Goal: Task Accomplishment & Management: Complete application form

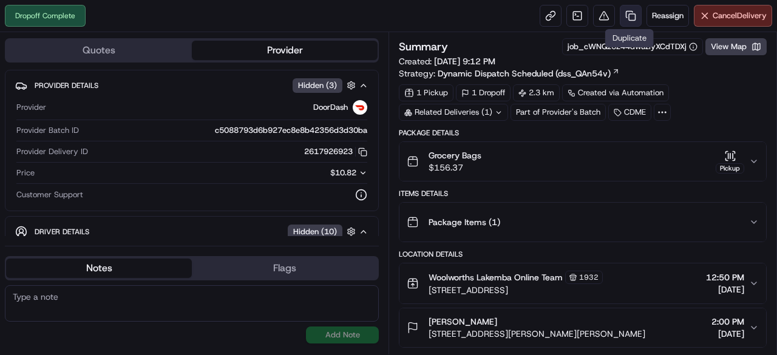
click at [628, 13] on link at bounding box center [631, 16] width 22 height 22
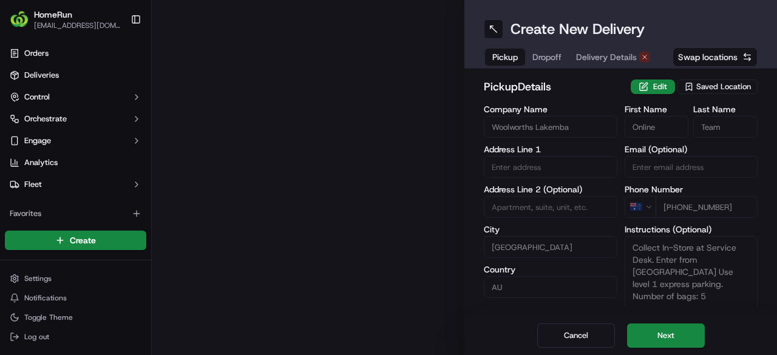
type input "[STREET_ADDRESS]"
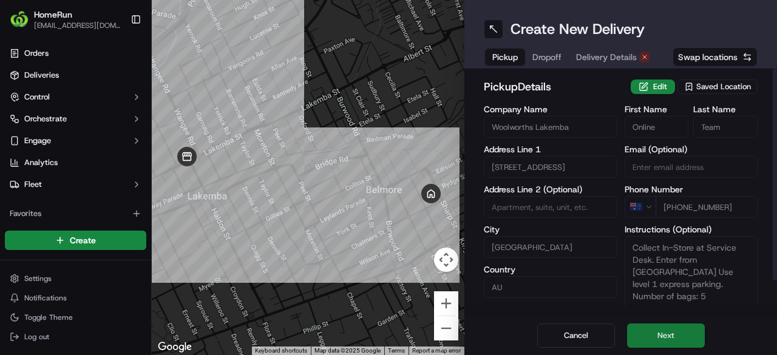
click at [649, 330] on button "Next" at bounding box center [666, 336] width 78 height 24
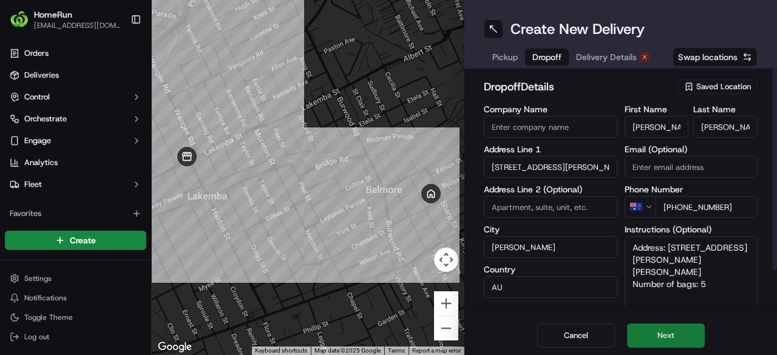
click at [685, 333] on button "Next" at bounding box center [666, 336] width 78 height 24
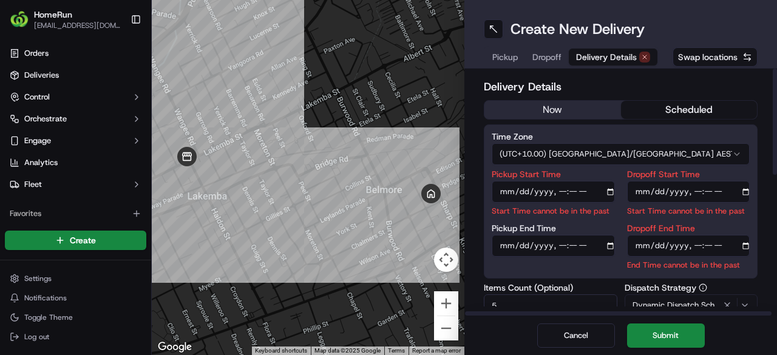
click at [557, 190] on input "Pickup Start Time" at bounding box center [553, 192] width 123 height 22
type input "[DATE]T14:20"
drag, startPoint x: 504, startPoint y: 251, endPoint x: 509, endPoint y: 246, distance: 6.9
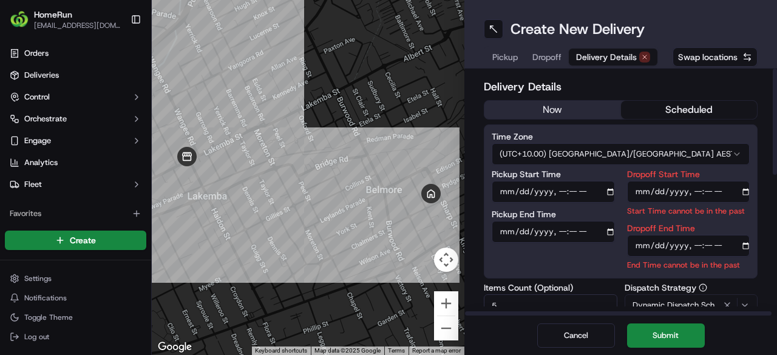
click at [508, 236] on input "Pickup End Time" at bounding box center [553, 232] width 123 height 22
click at [561, 232] on input "Pickup End Time" at bounding box center [553, 232] width 123 height 22
type input "[DATE]T14:30"
click at [694, 194] on input "Dropoff Start Time" at bounding box center [688, 192] width 123 height 22
type input "[DATE]T15:05"
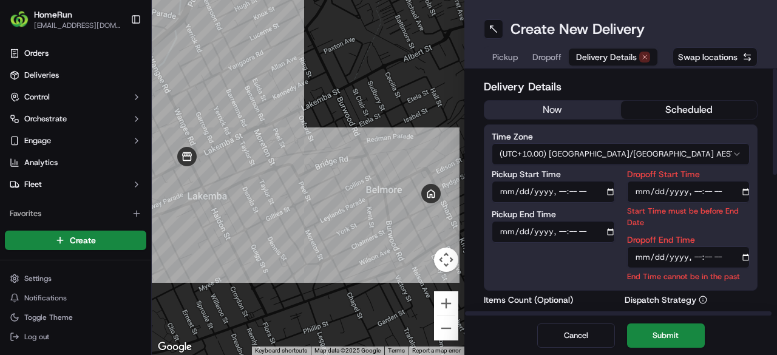
click at [696, 244] on div "Dropoff End Time End Time cannot be in the past" at bounding box center [688, 259] width 123 height 47
type input "[DATE]T15:15"
click at [723, 226] on p "Start Time must be before End Date" at bounding box center [688, 216] width 123 height 23
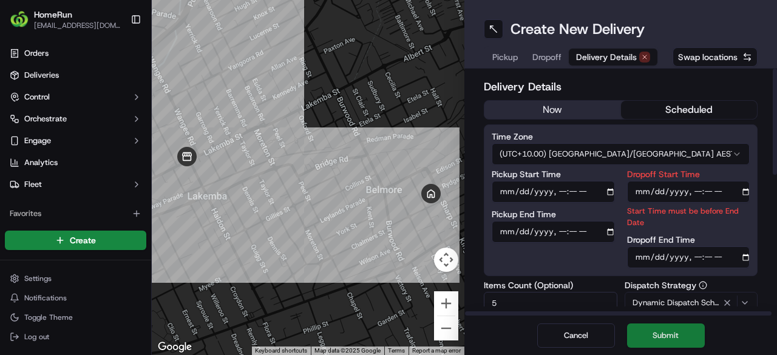
click at [673, 337] on button "Submit" at bounding box center [666, 336] width 78 height 24
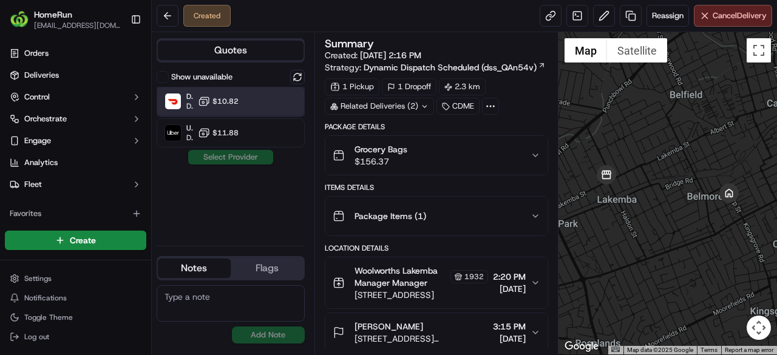
click at [237, 108] on div "DoorDash Dropoff ETA 53 minutes $10.82" at bounding box center [231, 101] width 148 height 29
click at [240, 156] on button "Assign Provider" at bounding box center [231, 157] width 86 height 15
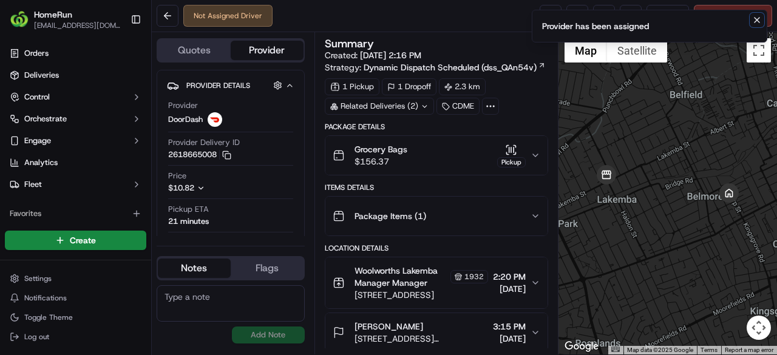
click at [760, 22] on icon "Notifications (F8)" at bounding box center [757, 20] width 10 height 10
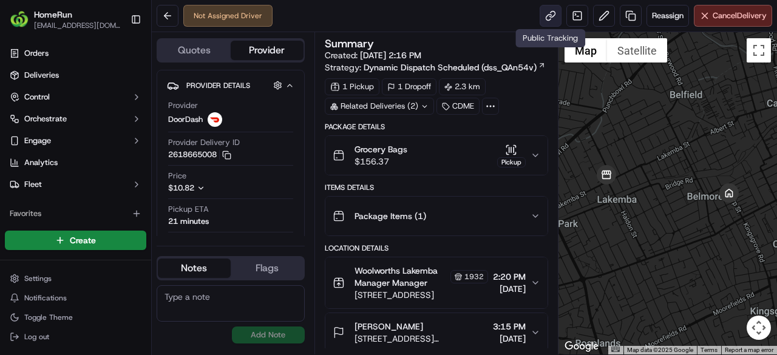
click at [549, 13] on link at bounding box center [551, 16] width 22 height 22
